Goal: Task Accomplishment & Management: Manage account settings

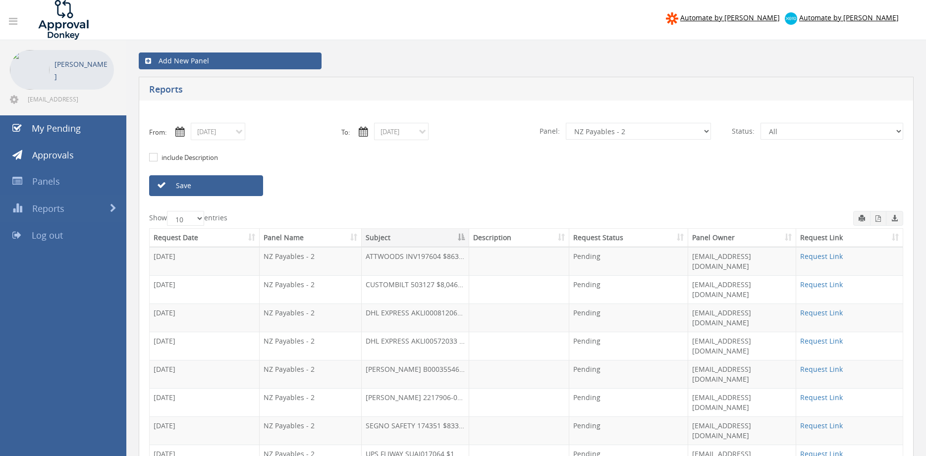
select select "number:9741"
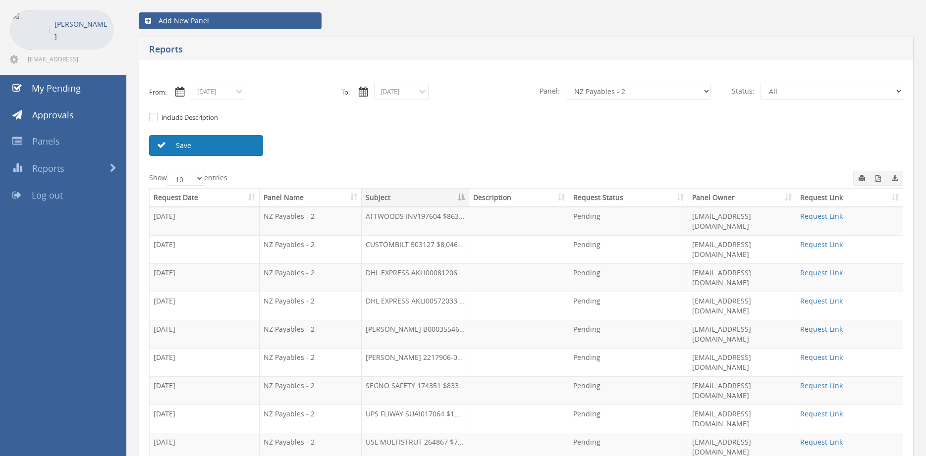
click at [227, 139] on link "Save" at bounding box center [206, 145] width 114 height 21
click at [225, 147] on link "Save" at bounding box center [206, 145] width 114 height 21
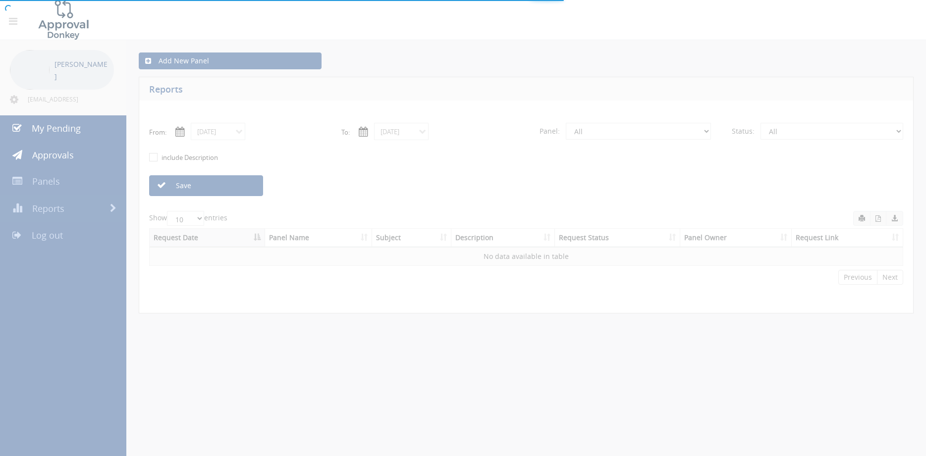
scroll to position [40, 0]
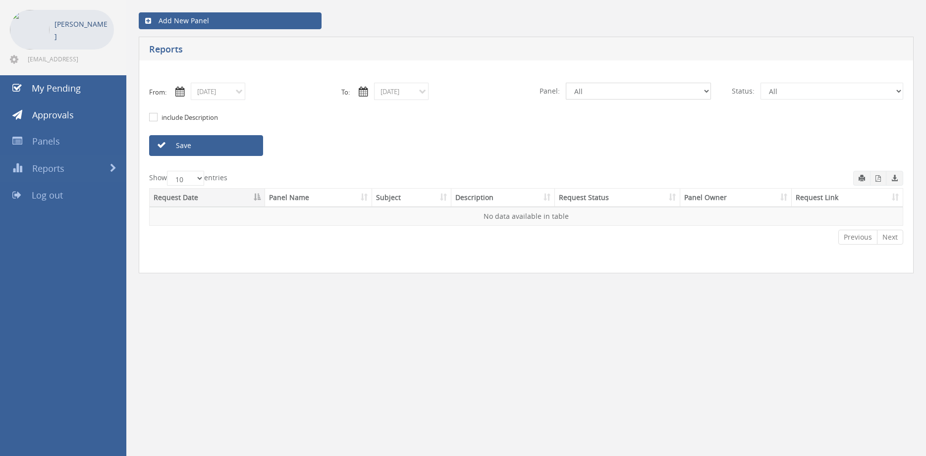
click at [566, 83] on select "All Alarm Credits RG - 3 NZ Utilities Cable and SAI Global NZ Alarms-1 NZ FX Pa…" at bounding box center [638, 91] width 145 height 17
select select "number:9741"
click option "NZ Payables - 2" at bounding box center [0, 0] width 0 height 0
click at [237, 149] on link "Save" at bounding box center [206, 145] width 114 height 21
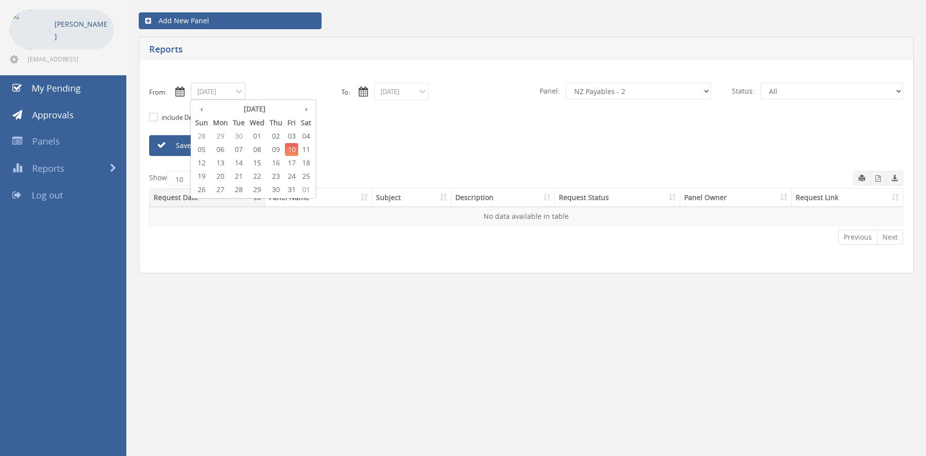
click at [234, 97] on input "[DATE]" at bounding box center [218, 91] width 55 height 17
click at [259, 135] on span "01" at bounding box center [257, 136] width 20 height 13
type input "10/01/2025"
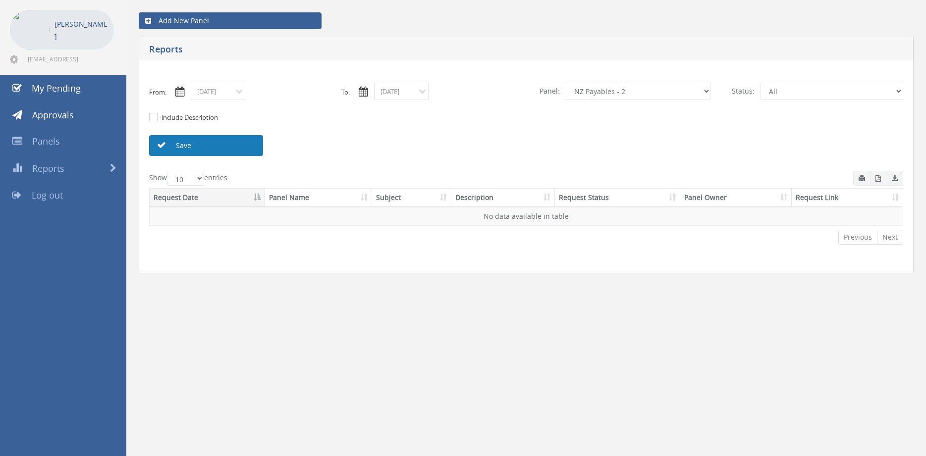
click at [232, 137] on link "Save" at bounding box center [206, 145] width 114 height 21
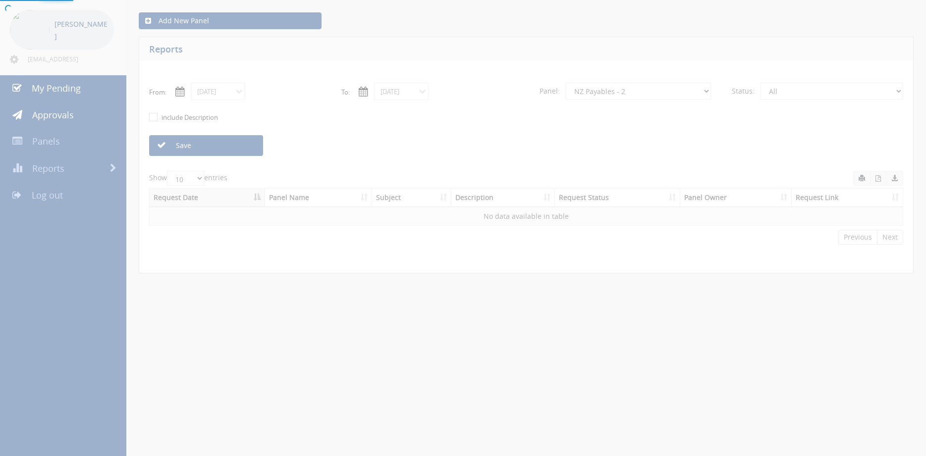
click at [236, 144] on div at bounding box center [463, 228] width 926 height 456
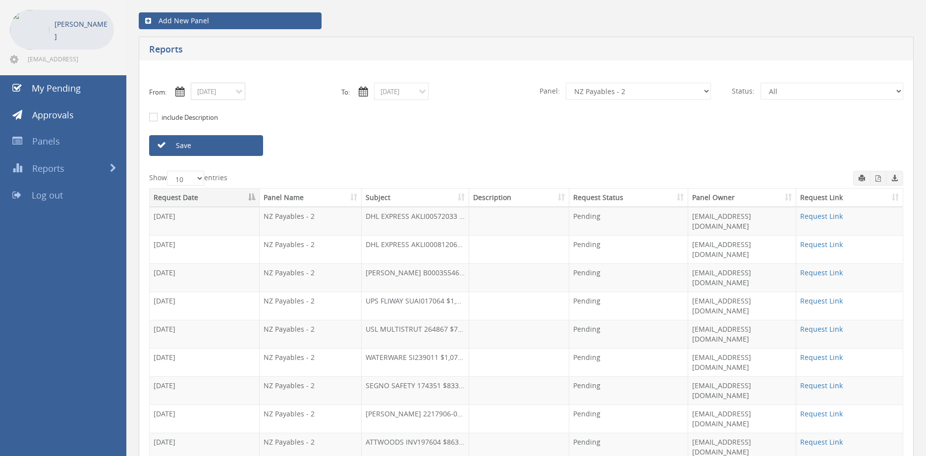
click at [226, 95] on input "10/01/2025" at bounding box center [218, 91] width 55 height 17
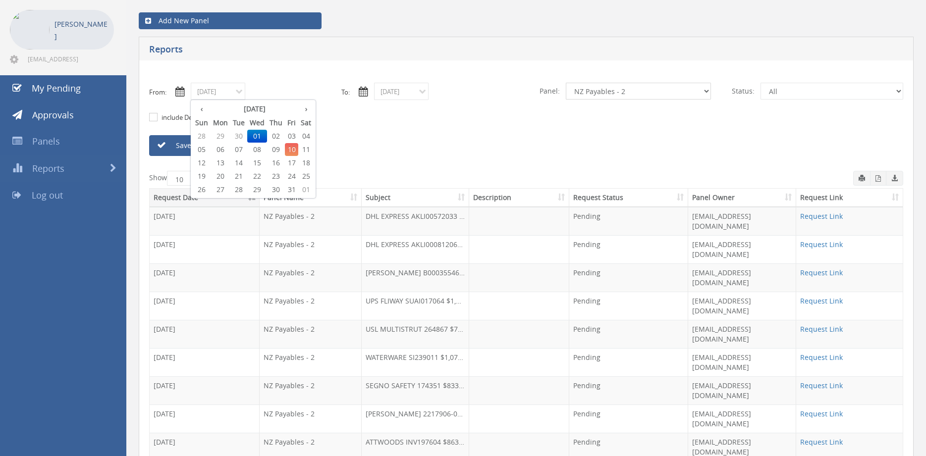
click at [566, 83] on select "All Alarm Credits RG - 3 NZ Utilities Cable and SAI Global NZ Alarms-1 NZ FX Pa…" at bounding box center [638, 91] width 145 height 17
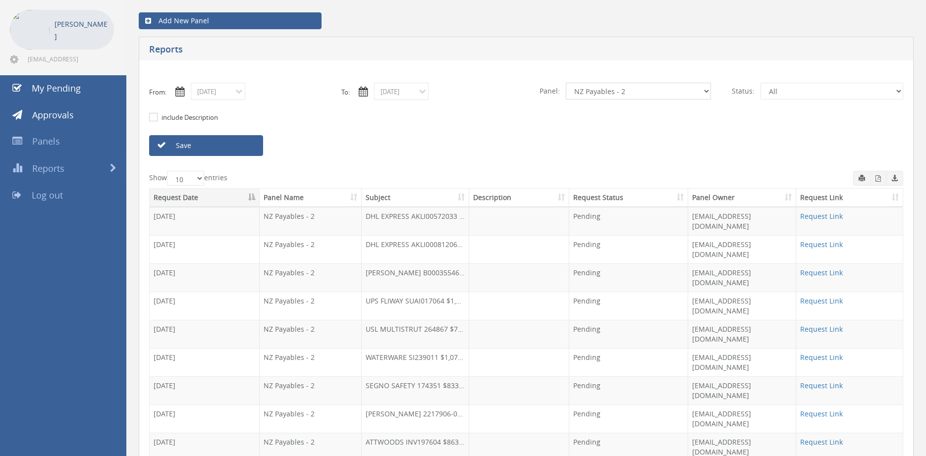
select select "number:9744"
click option "Flamestop Utilities" at bounding box center [0, 0] width 0 height 0
click at [243, 150] on link "Save" at bounding box center [206, 145] width 114 height 21
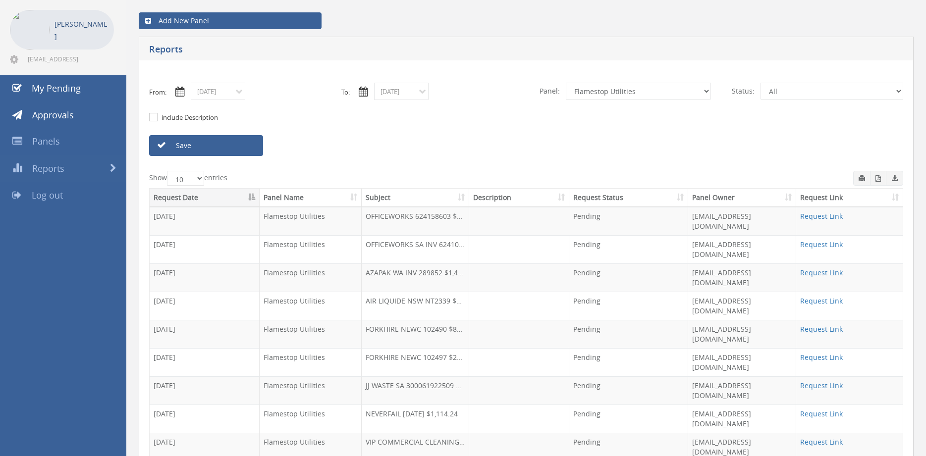
click at [370, 202] on th "Subject" at bounding box center [416, 198] width 108 height 18
click at [826, 218] on link "Request Link" at bounding box center [821, 216] width 43 height 9
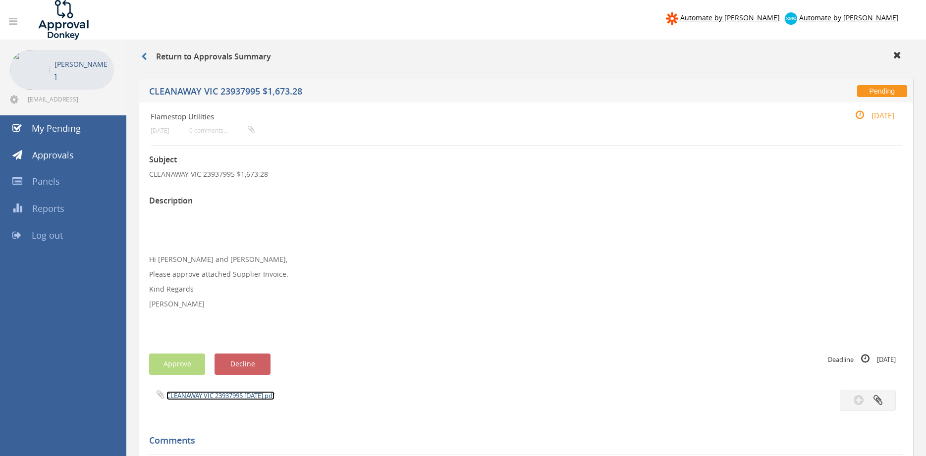
click at [275, 396] on link "CLEANAWAY VIC 23937995 30.09.25.pdf" at bounding box center [221, 396] width 108 height 9
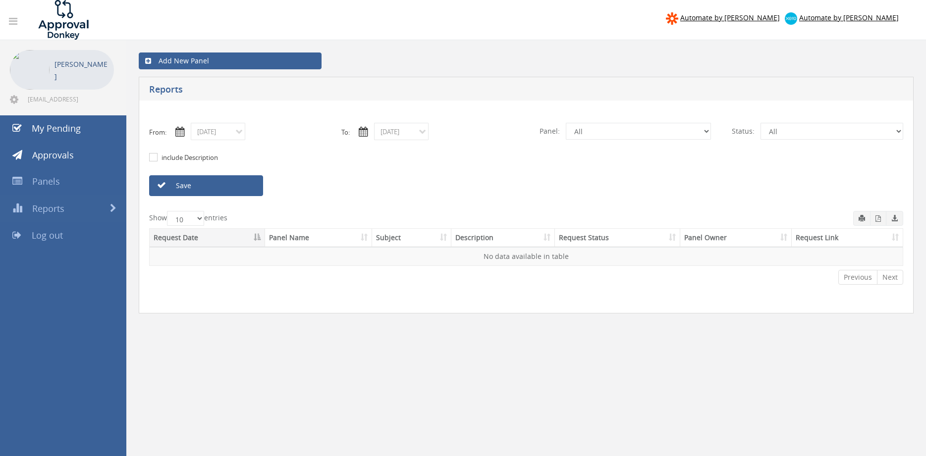
scroll to position [40, 0]
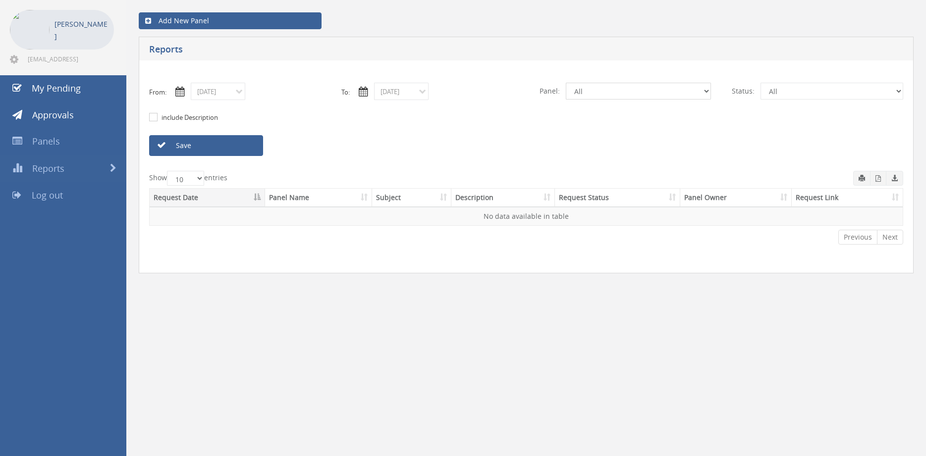
select select "number:9744"
click option "Flamestop Utilities" at bounding box center [0, 0] width 0 height 0
click at [231, 91] on input "[DATE]" at bounding box center [218, 91] width 55 height 17
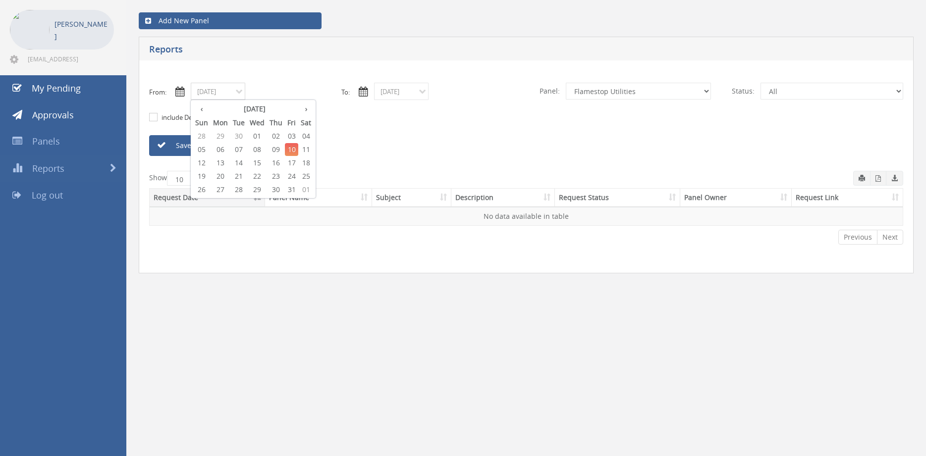
click at [259, 136] on span "01" at bounding box center [257, 136] width 20 height 13
type input "[DATE]"
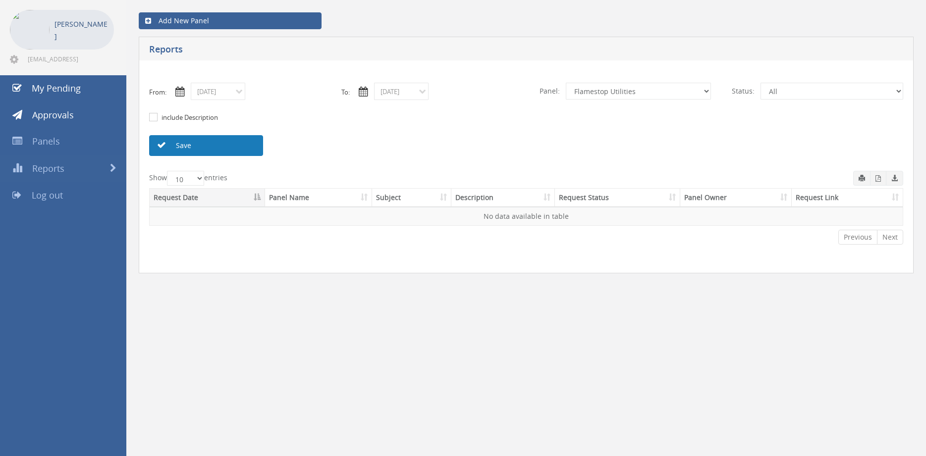
click at [242, 142] on link "Save" at bounding box center [206, 145] width 114 height 21
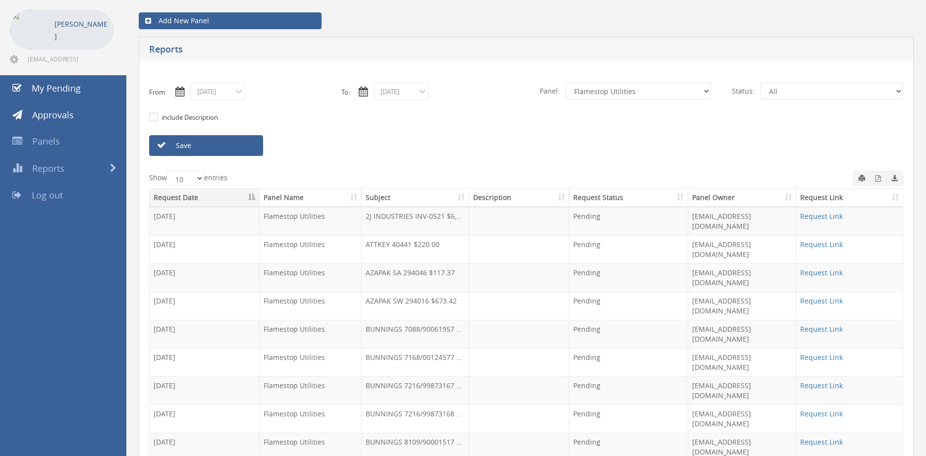
click at [375, 201] on th "Subject" at bounding box center [416, 198] width 108 height 18
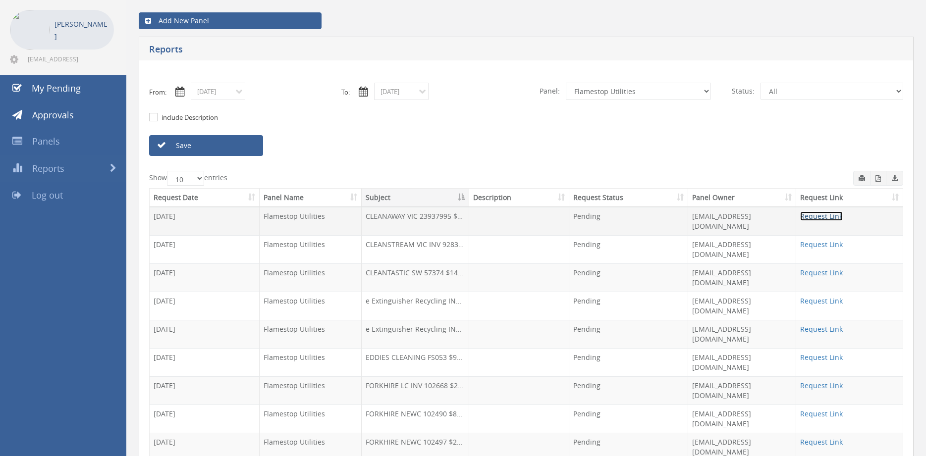
click at [810, 218] on link "Request Link" at bounding box center [821, 216] width 43 height 9
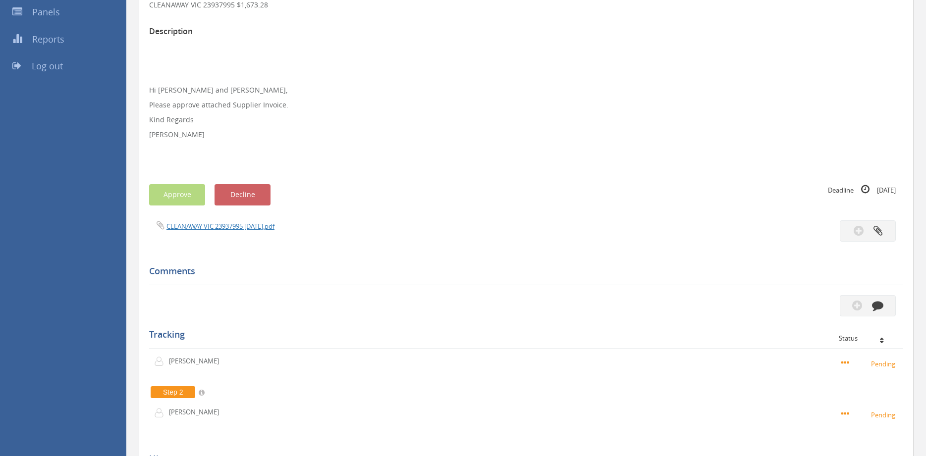
scroll to position [169, 0]
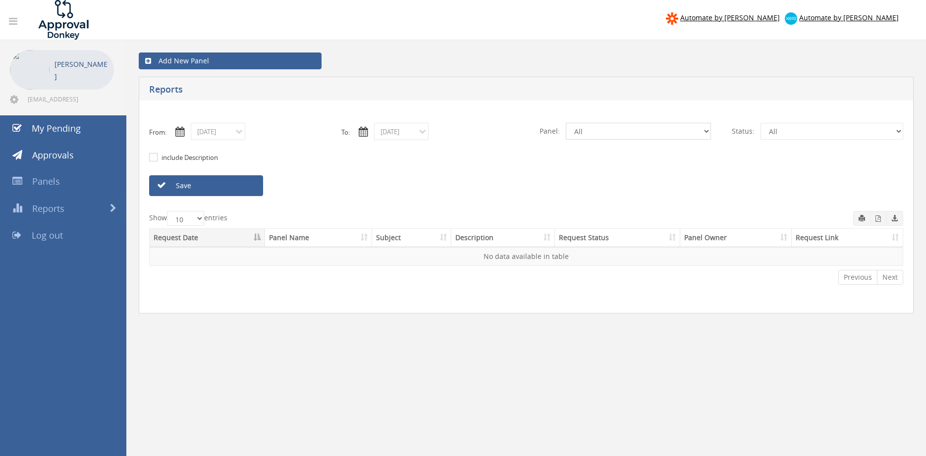
select select "number:9741"
click option "NZ Payables - 2" at bounding box center [0, 0] width 0 height 0
click at [233, 185] on link "Save" at bounding box center [206, 185] width 114 height 21
click at [235, 133] on input "[DATE]" at bounding box center [218, 131] width 55 height 17
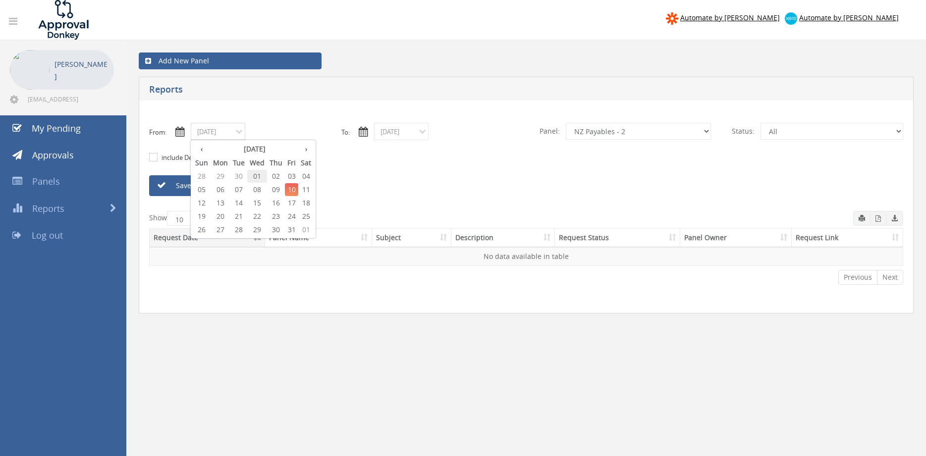
click at [261, 175] on span "01" at bounding box center [257, 176] width 20 height 13
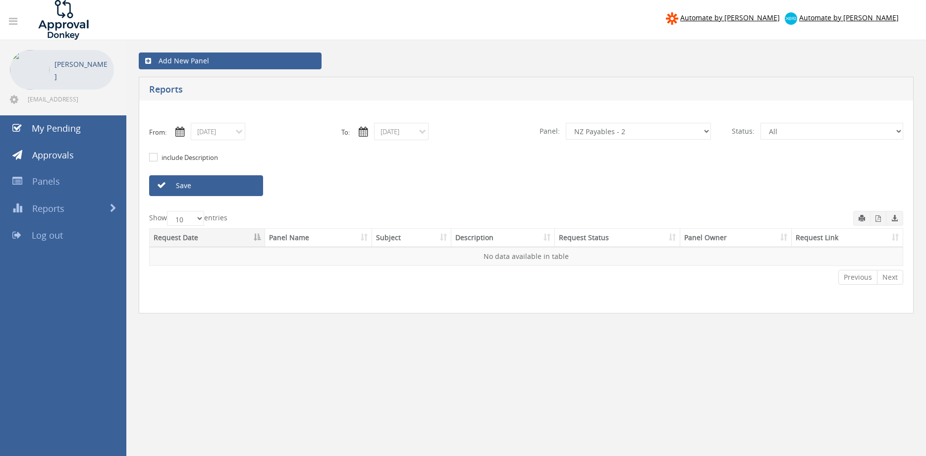
click at [244, 182] on link "Save" at bounding box center [206, 185] width 114 height 21
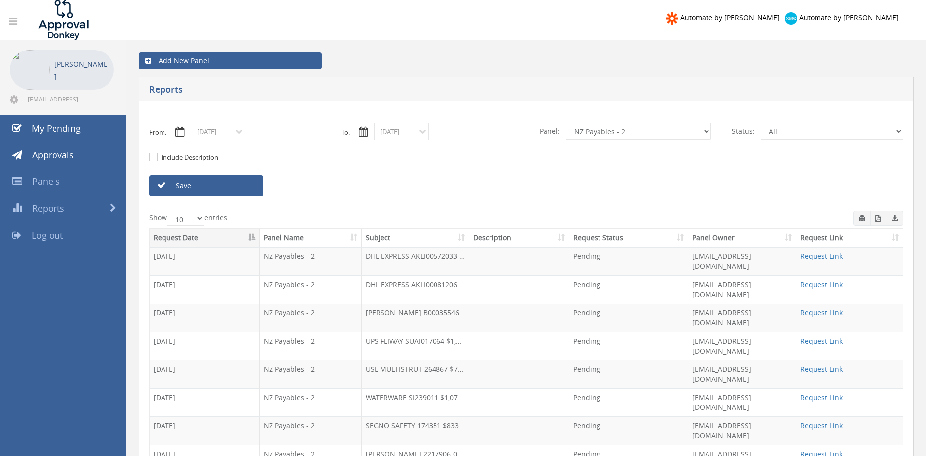
click at [212, 133] on input "[DATE]" at bounding box center [218, 131] width 55 height 17
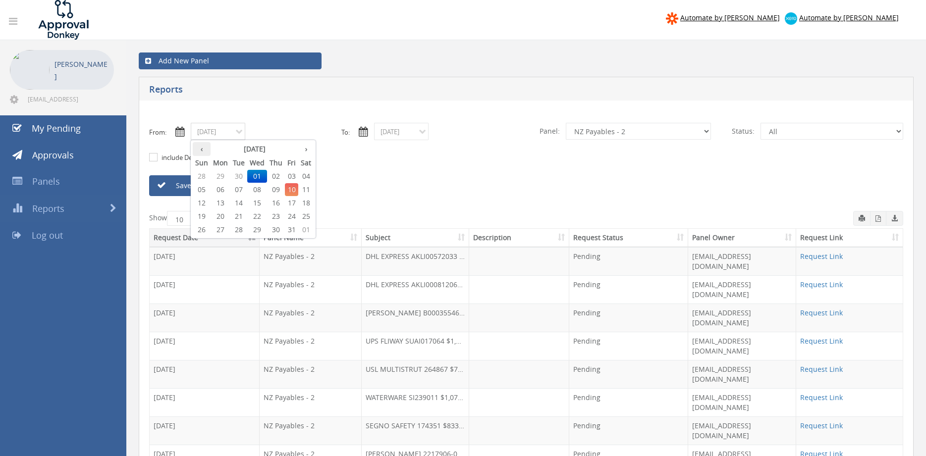
click at [199, 150] on th "‹" at bounding box center [202, 149] width 18 height 14
click at [294, 216] on span "26" at bounding box center [291, 216] width 13 height 13
type input "[DATE]"
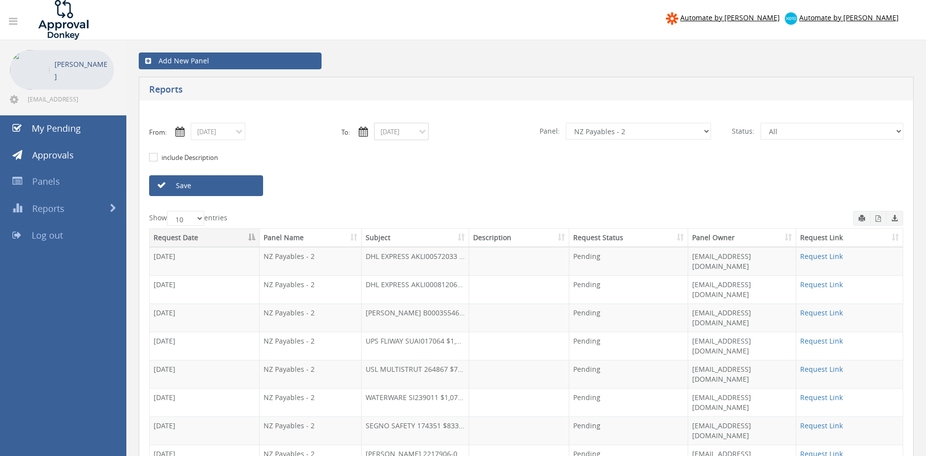
click at [391, 134] on input "[DATE]" at bounding box center [401, 131] width 55 height 17
click at [389, 152] on th "‹" at bounding box center [385, 149] width 18 height 14
click at [478, 214] on span "26" at bounding box center [474, 216] width 13 height 13
type input "[DATE]"
click at [566, 123] on select "All Alarm Credits RG - 3 NZ Utilities Cable and SAI Global NZ Alarms-1 NZ FX Pa…" at bounding box center [638, 131] width 145 height 17
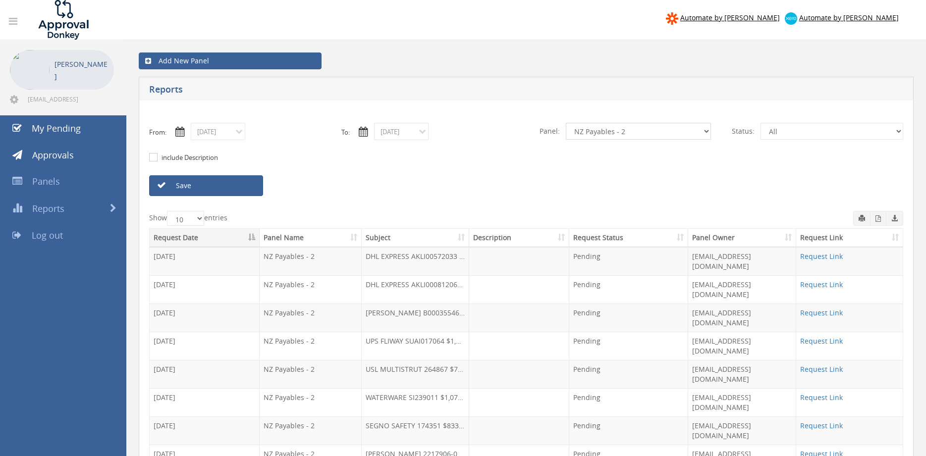
select select "number:13141"
click option "NZ Utilities" at bounding box center [0, 0] width 0 height 0
click at [251, 186] on link "Save" at bounding box center [206, 185] width 114 height 21
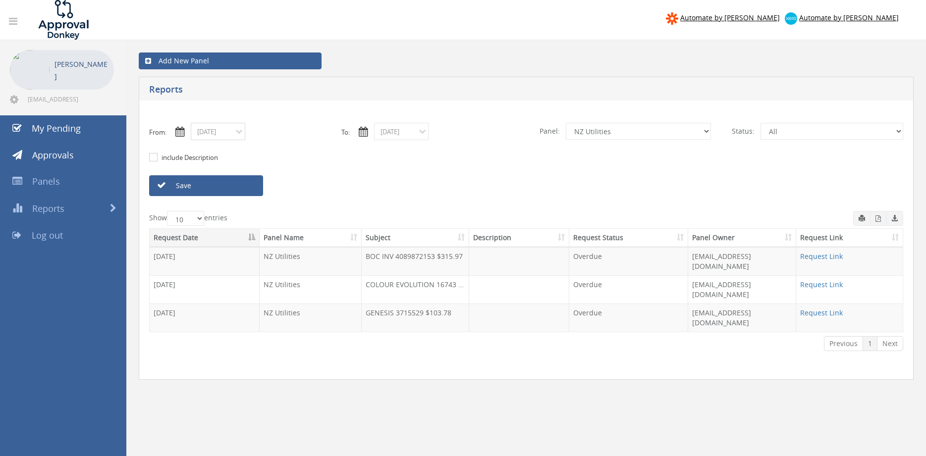
click at [236, 134] on input "[DATE]" at bounding box center [218, 131] width 55 height 17
type input "[DATE]"
